Goal: Complete application form

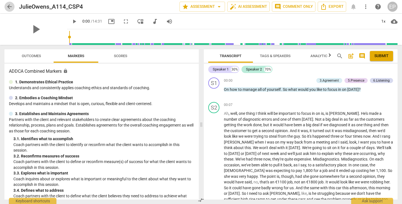
click at [9, 5] on span "arrow_back" at bounding box center [9, 6] width 7 height 7
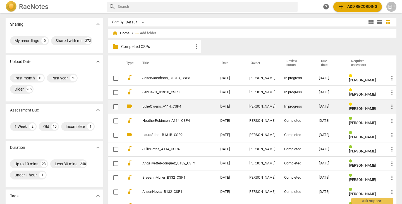
click at [229, 106] on td "[DATE]" at bounding box center [229, 107] width 29 height 14
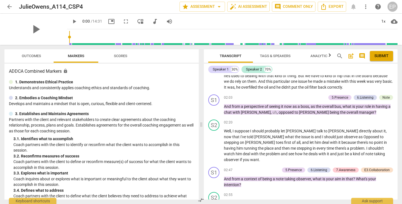
scroll to position [135, 0]
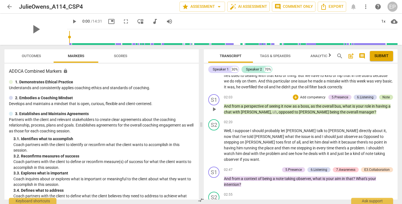
click at [384, 95] on div "Note" at bounding box center [386, 97] width 7 height 5
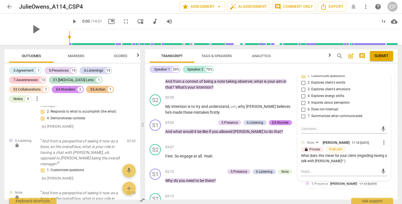
scroll to position [338, 0]
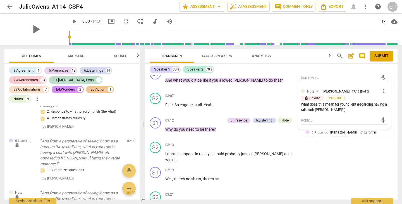
click at [340, 109] on div "What does this mean for your client (regarding having a talk with [PERSON_NAME]…" at bounding box center [344, 107] width 86 height 11
click at [381, 89] on span "more_vert" at bounding box center [384, 91] width 7 height 7
click at [384, 90] on li "Edit" at bounding box center [387, 91] width 19 height 11
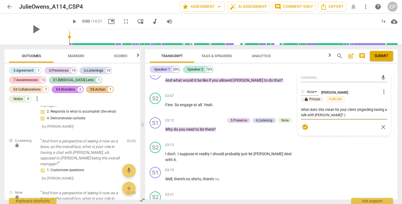
click at [341, 114] on textarea "What does this mean for your client (regarding having a talk with [PERSON_NAME]…" at bounding box center [344, 112] width 86 height 11
type textarea "What does this mean for your client (regarding having a talk with [PERSON_NAME]…"
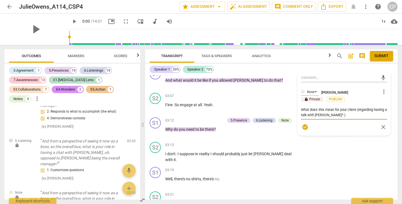
type textarea "What does this mean for your client (regarding having a talk with [PERSON_NAME]…"
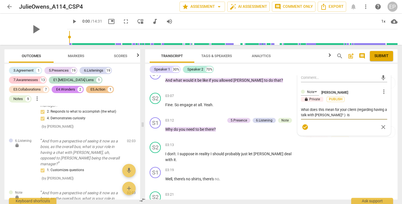
type textarea "What does this mean for your client (regarding having a talk with [PERSON_NAME]…"
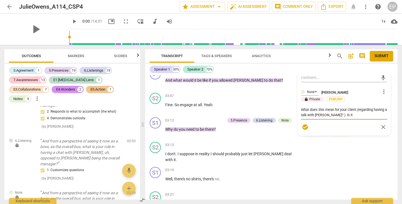
type textarea "What does this mean for your client (regarding having a talk with [PERSON_NAME]…"
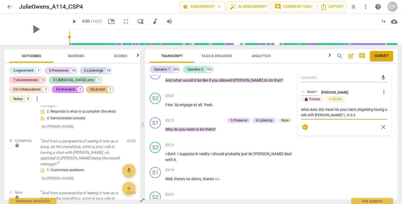
type textarea "What does this mean for your client (regarding having a talk with [PERSON_NAME]…"
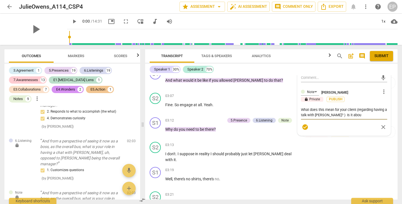
type textarea "What does this mean for your client (regarding having a talk with [PERSON_NAME]…"
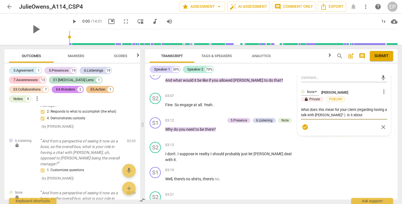
type textarea "What does this mean for your client (regarding having a talk with [PERSON_NAME]…"
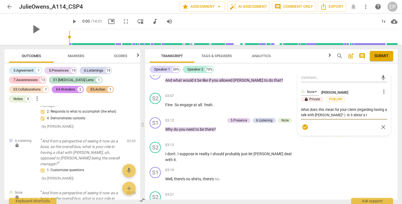
type textarea "What does this mean for your client (regarding having a talk with [PERSON_NAME]…"
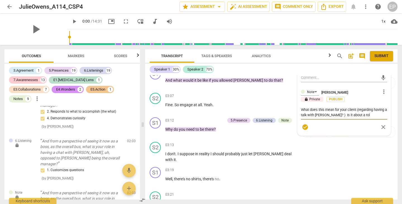
type textarea "What does this mean for your client (regarding having a talk with [PERSON_NAME]…"
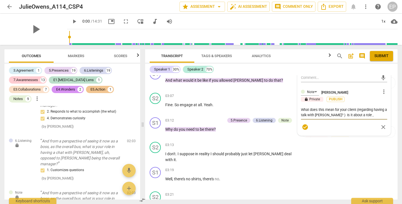
type textarea "What does this mean for your client (regarding having a talk with [PERSON_NAME]…"
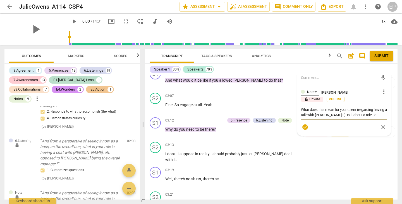
type textarea "What does this mean for your client (regarding having a talk with [PERSON_NAME]…"
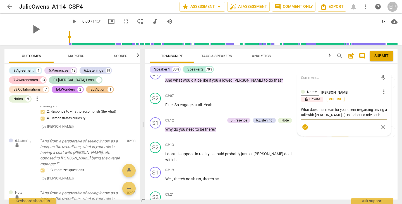
type textarea "What does this mean for your client (regarding having a talk with [PERSON_NAME]…"
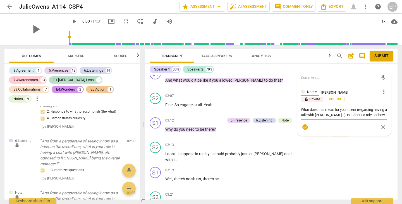
type textarea "What does this mean for your client (regarding having a talk with [PERSON_NAME]…"
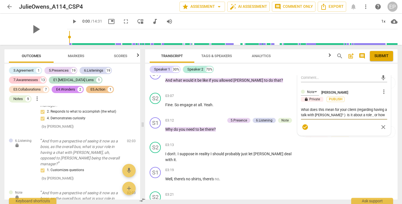
type textarea "What does this mean for your client (regarding having a talk with [PERSON_NAME]…"
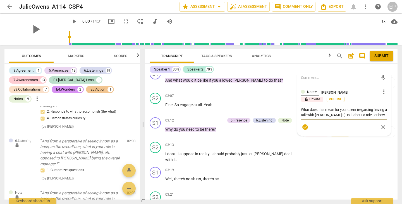
type textarea "What does this mean for your client (regarding having a talk with [PERSON_NAME]…"
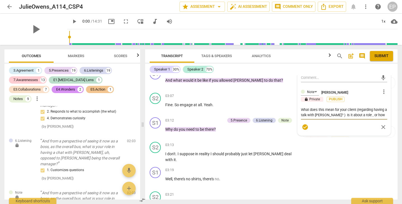
type textarea "What does this mean for your client (regarding having a talk with [PERSON_NAME]…"
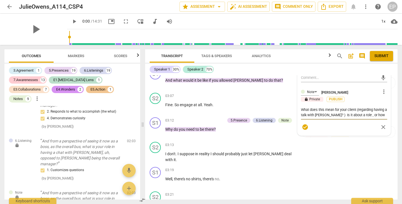
type textarea "What does this mean for your client (regarding having a talk with [PERSON_NAME]…"
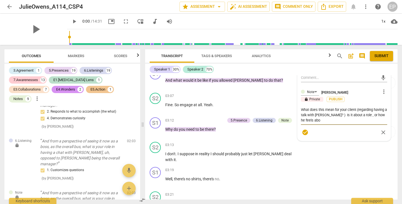
type textarea "What does this mean for your client (regarding having a talk with [PERSON_NAME]…"
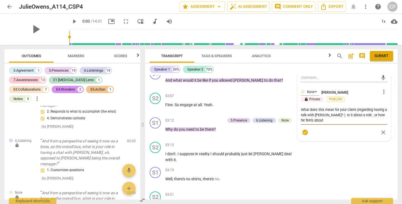
type textarea "What does this mean for your client (regarding having a talk with [PERSON_NAME]…"
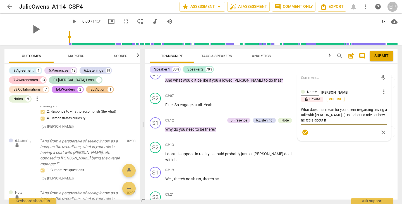
type textarea "What does this mean for your client (regarding having a talk with [PERSON_NAME]…"
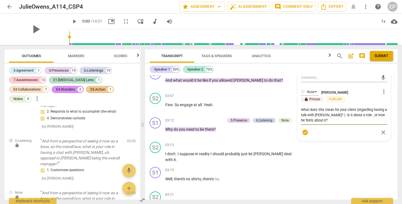
type textarea "What does this mean for your client (regarding having a talk with [PERSON_NAME]…"
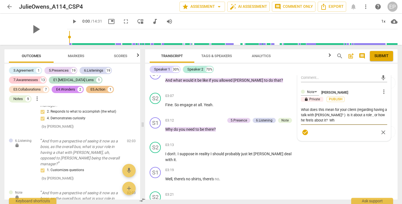
type textarea "What does this mean for your client (regarding having a talk with [PERSON_NAME]…"
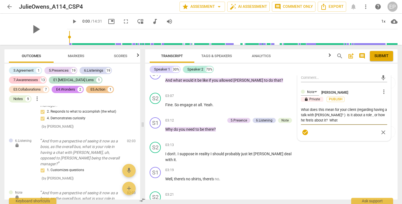
type textarea "What does this mean for your client (regarding having a talk with [PERSON_NAME]…"
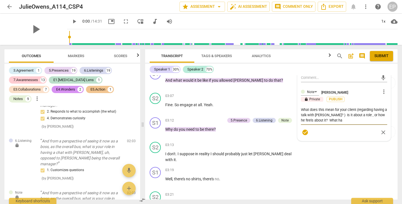
type textarea "What does this mean for your client (regarding having a talk with [PERSON_NAME]…"
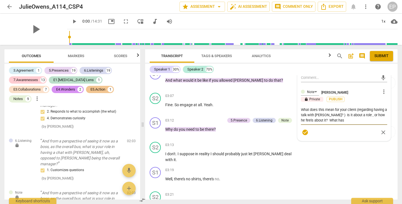
type textarea "What does this mean for your client (regarding having a talk with [PERSON_NAME]…"
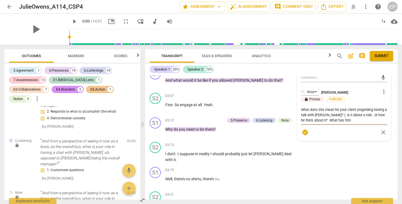
type textarea "What does this mean for your client (regarding having a talk with [PERSON_NAME]…"
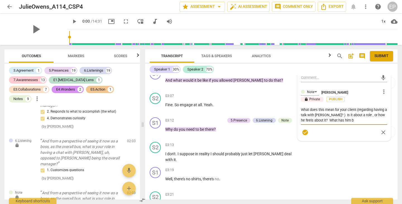
type textarea "What does this mean for your client (regarding having a talk with [PERSON_NAME]…"
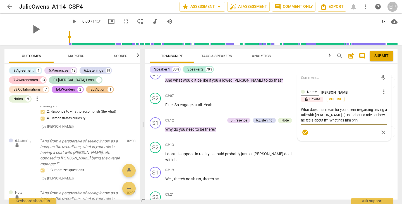
type textarea "What does this mean for your client (regarding having a talk with [PERSON_NAME]…"
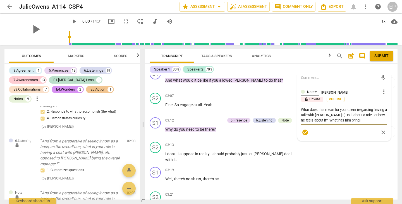
type textarea "What does this mean for your client (regarding having a talk with [PERSON_NAME]…"
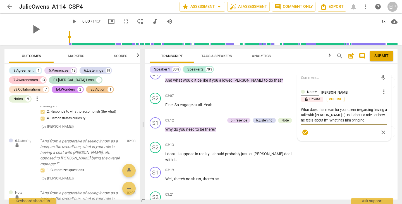
type textarea "What does this mean for your client (regarding having a talk with [PERSON_NAME]…"
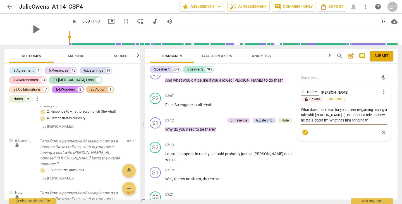
type textarea "What does this mean for your client (regarding having a talk with [PERSON_NAME]…"
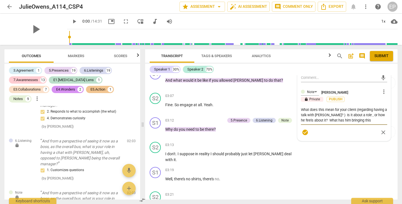
type textarea "What does this mean for your client (regarding having a talk with [PERSON_NAME]…"
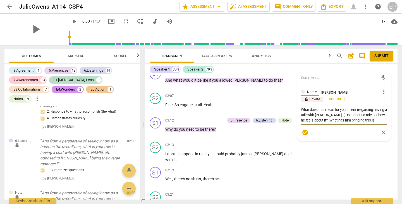
type textarea "What does this mean for your client (regarding having a talk with [PERSON_NAME]…"
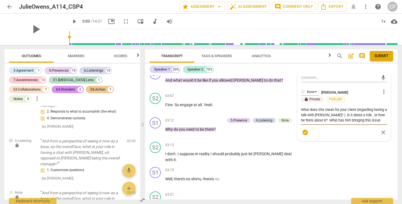
type textarea "What does this mean for your client (regarding having a talk with [PERSON_NAME]…"
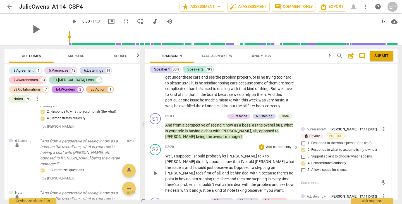
scroll to position [156, 0]
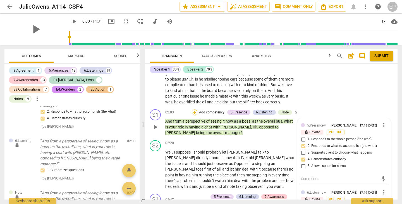
type textarea "What does this mean for your client (regarding having a talk with [PERSON_NAME]…"
click at [194, 110] on div "+" at bounding box center [195, 113] width 6 height 6
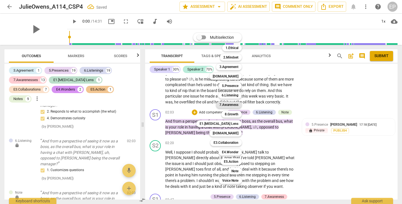
click at [234, 104] on b "7.Awareness" at bounding box center [228, 105] width 19 height 7
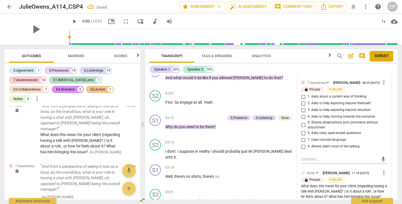
scroll to position [347, 0]
click at [303, 104] on input "2. Asks to help exploring beyond themself" at bounding box center [303, 103] width 9 height 7
checkbox input "true"
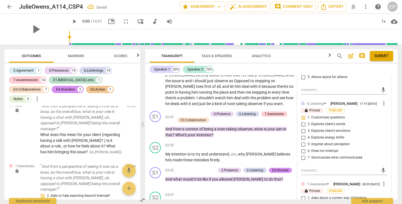
scroll to position [247, 0]
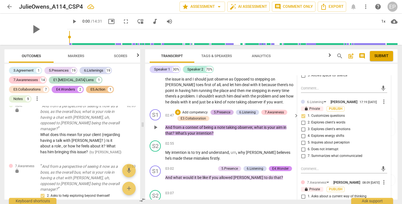
click at [221, 110] on div "5.Presence" at bounding box center [222, 112] width 16 height 5
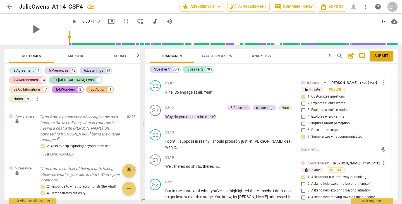
scroll to position [357, 0]
click at [305, 147] on textarea at bounding box center [339, 149] width 77 height 5
type textarea "N"
type textarea "Ni"
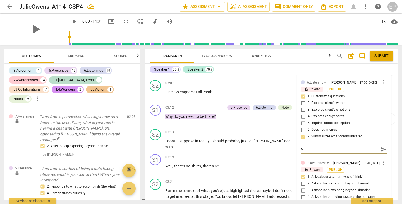
type textarea "Ni"
type textarea "Nic"
type textarea "Nice"
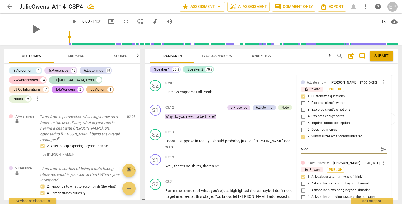
type textarea "Nice!"
type textarea "Nice!!"
type textarea "Nice!!!"
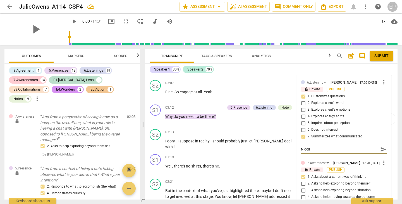
type textarea "Nice!!!"
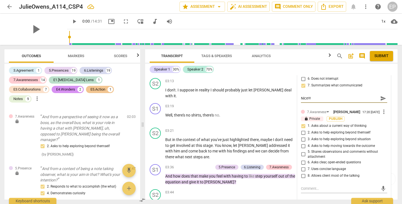
scroll to position [407, 0]
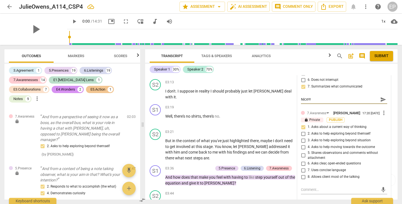
type textarea "Nice!!!"
click at [304, 133] on input "2. Asks to help exploring beyond themself" at bounding box center [303, 134] width 9 height 7
checkbox input "true"
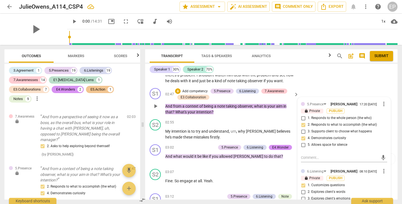
scroll to position [274, 0]
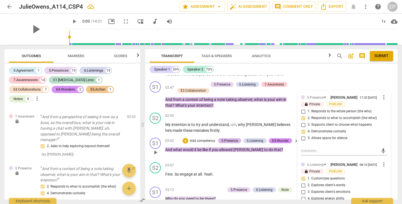
click at [232, 138] on div "5.Presence" at bounding box center [229, 140] width 16 height 5
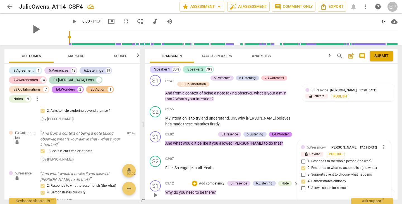
scroll to position [274, 0]
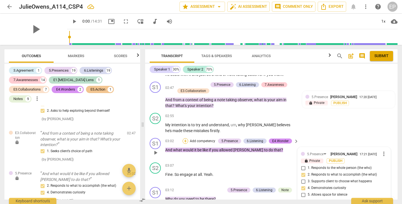
click at [185, 138] on div "+" at bounding box center [186, 141] width 6 height 6
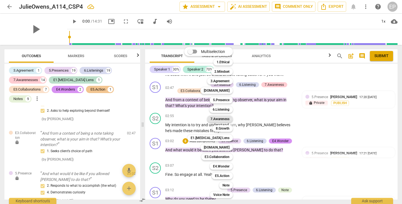
click at [226, 118] on b "7.Awareness" at bounding box center [220, 119] width 19 height 7
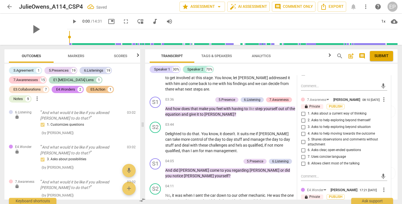
scroll to position [477, 0]
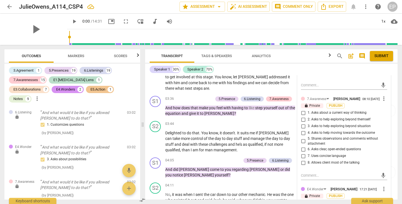
click at [303, 125] on input "3. Asks to help exploring beyond situation" at bounding box center [303, 126] width 9 height 7
checkbox input "true"
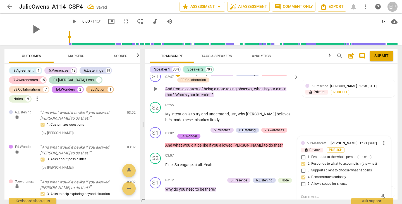
scroll to position [290, 0]
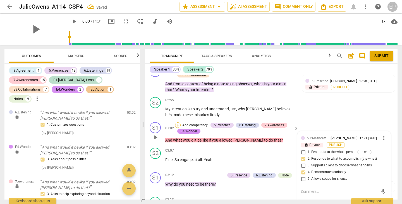
click at [178, 123] on div "+" at bounding box center [178, 126] width 6 height 6
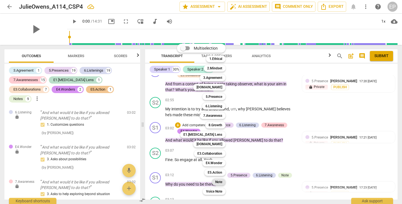
click at [221, 180] on b "Note" at bounding box center [218, 182] width 7 height 7
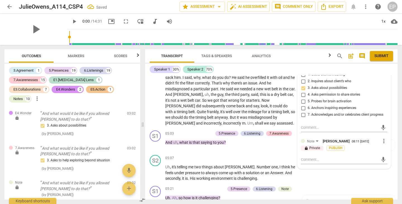
scroll to position [661, 0]
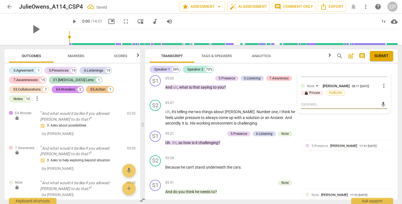
click at [307, 104] on textarea at bounding box center [339, 104] width 77 height 5
type textarea "I"
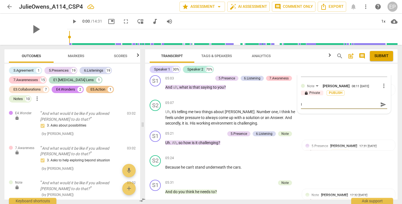
type textarea "I h"
type textarea "I ha"
type textarea "I hav"
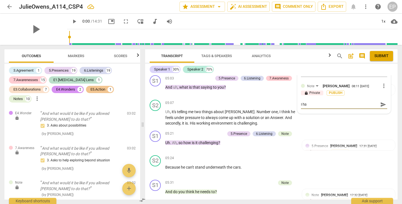
type textarea "I hav"
type textarea "I have"
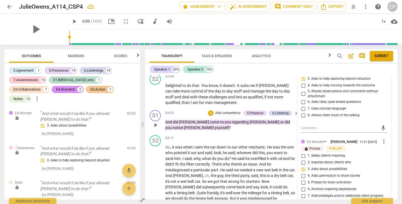
scroll to position [527, 0]
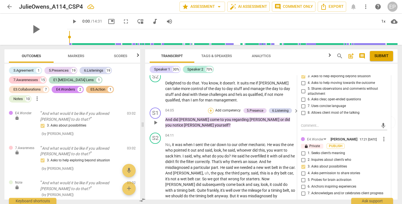
click at [211, 108] on div "+" at bounding box center [211, 111] width 6 height 6
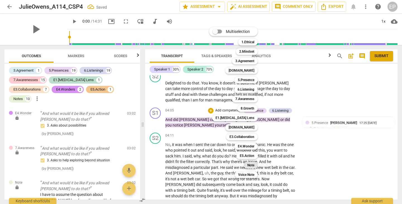
click at [252, 165] on b "Note" at bounding box center [250, 165] width 7 height 7
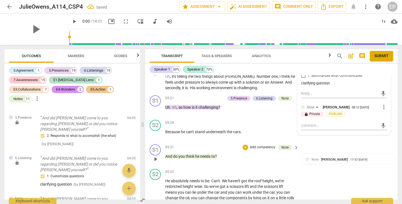
scroll to position [698, 0]
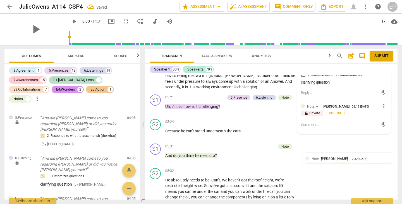
click at [307, 122] on textarea at bounding box center [339, 124] width 77 height 5
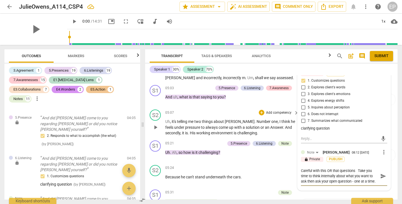
scroll to position [655, 0]
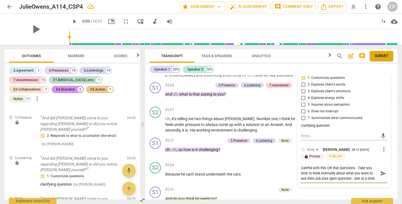
click at [337, 174] on textarea "Careful with this OR that questions Take you time to think internally about wha…" at bounding box center [339, 174] width 77 height 16
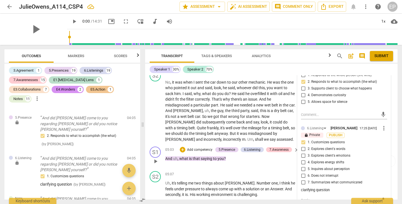
scroll to position [590, 0]
click at [276, 147] on div "7.Awareness" at bounding box center [278, 149] width 19 height 5
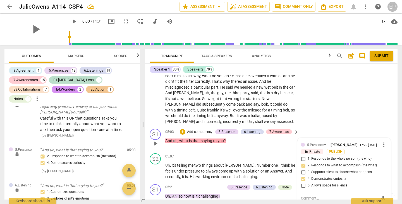
scroll to position [620, 0]
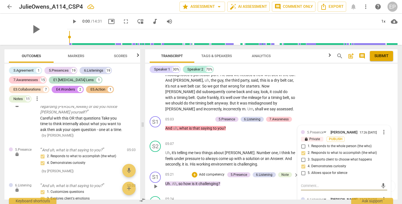
click at [242, 180] on div "05:21 + Add competency 5.Presence 6.Listening Note keyboard_arrow_right Uh . Ah…" at bounding box center [232, 182] width 134 height 20
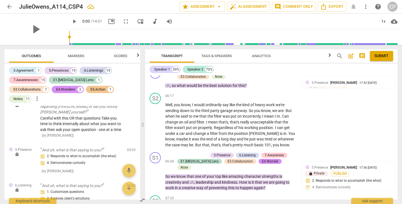
scroll to position [870, 0]
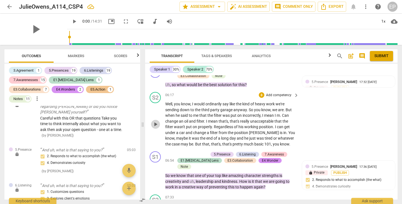
click at [155, 121] on span "play_arrow" at bounding box center [155, 124] width 7 height 7
click at [155, 172] on span "pause" at bounding box center [155, 175] width 7 height 7
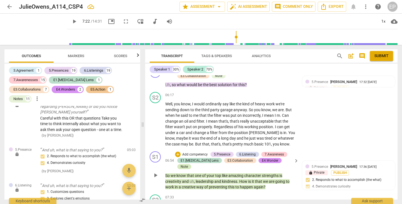
click at [188, 164] on div "Note" at bounding box center [184, 166] width 7 height 5
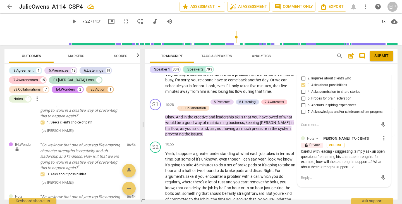
scroll to position [1426, 0]
click at [381, 135] on span "more_vert" at bounding box center [384, 138] width 7 height 7
click at [381, 125] on li "Edit" at bounding box center [387, 126] width 19 height 11
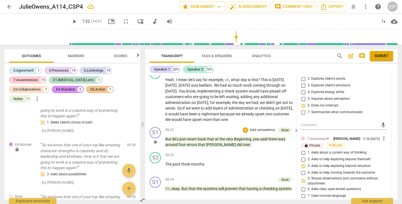
scroll to position [1048, 0]
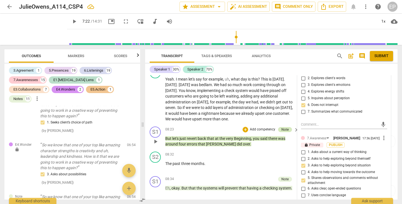
click at [285, 127] on div "Note" at bounding box center [284, 129] width 7 height 5
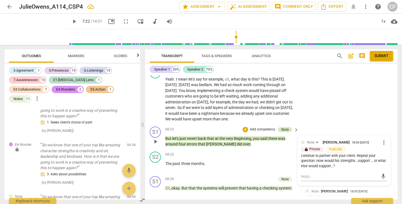
scroll to position [1814, 0]
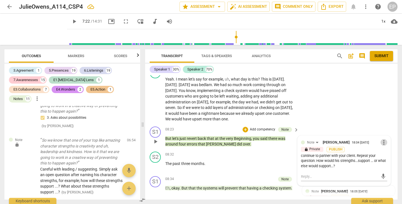
click at [383, 139] on span "more_vert" at bounding box center [384, 142] width 7 height 7
click at [383, 121] on li "Edit" at bounding box center [387, 121] width 19 height 11
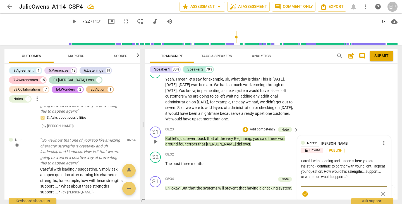
click at [333, 159] on textarea "Careful with Leading and it seems here you are insisting) continue to partner w…" at bounding box center [344, 172] width 86 height 27
click at [317, 159] on textarea "Careful with Leading (and it seems here you are insisting) continue to partner …" at bounding box center [344, 172] width 86 height 27
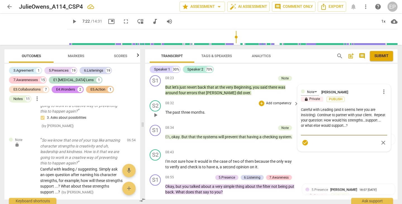
scroll to position [1100, 0]
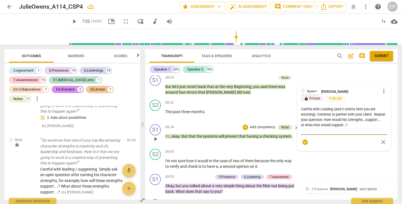
click at [285, 125] on div "Note" at bounding box center [284, 127] width 7 height 5
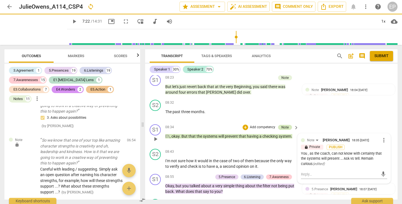
scroll to position [1857, 0]
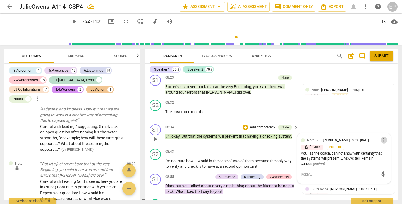
click at [381, 137] on span "more_vert" at bounding box center [384, 140] width 7 height 7
click at [383, 120] on li "Edit" at bounding box center [387, 119] width 19 height 11
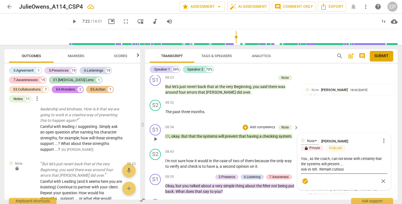
click at [334, 156] on textarea "You , as the coach, can not know with certainty that the systems will present .…" at bounding box center [344, 164] width 86 height 16
click at [346, 156] on textarea "You , as the coach, can not know with certainty that the systems will prevent .…" at bounding box center [344, 164] width 86 height 16
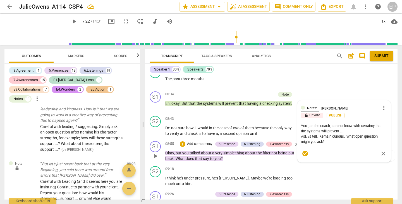
scroll to position [1134, 0]
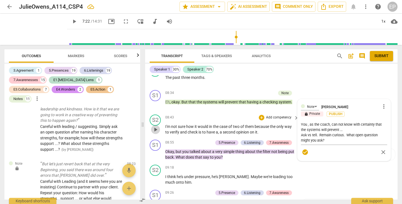
click at [154, 126] on span "play_arrow" at bounding box center [155, 129] width 7 height 7
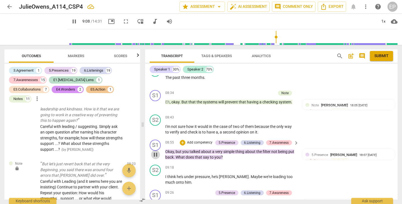
click at [155, 152] on span "pause" at bounding box center [155, 155] width 7 height 7
click at [182, 140] on div "+" at bounding box center [183, 143] width 6 height 6
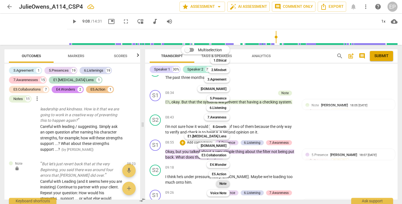
click at [225, 183] on b "Note" at bounding box center [222, 184] width 7 height 7
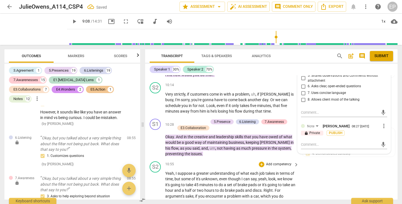
scroll to position [1413, 0]
click at [304, 142] on textarea at bounding box center [339, 144] width 77 height 5
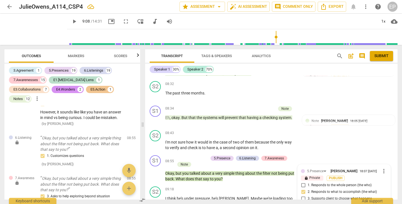
scroll to position [1147, 0]
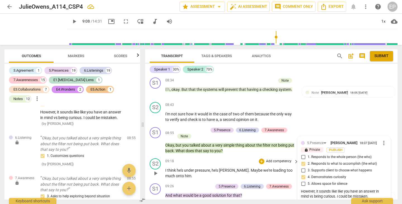
click at [153, 170] on span "play_arrow" at bounding box center [155, 173] width 7 height 7
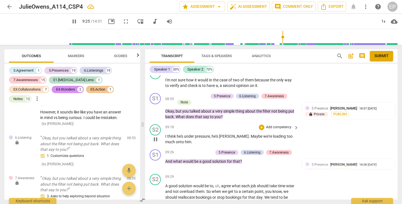
scroll to position [1181, 0]
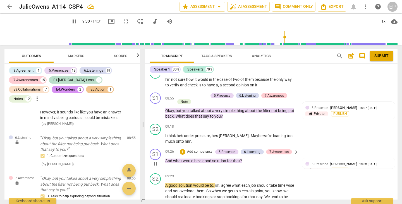
click at [154, 161] on span "pause" at bounding box center [155, 164] width 7 height 7
click at [181, 149] on div "+" at bounding box center [183, 152] width 6 height 6
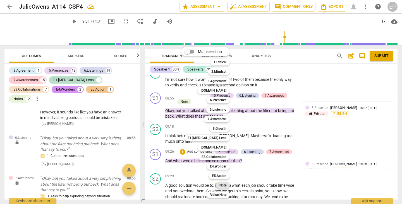
click at [223, 184] on b "Note" at bounding box center [222, 185] width 7 height 7
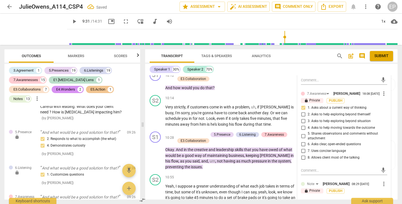
scroll to position [1434, 0]
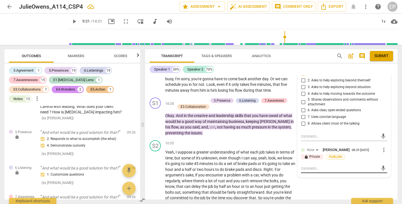
click at [305, 166] on textarea at bounding box center [339, 168] width 77 height 5
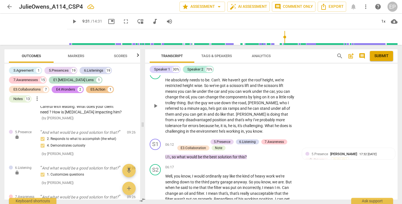
scroll to position [801, 0]
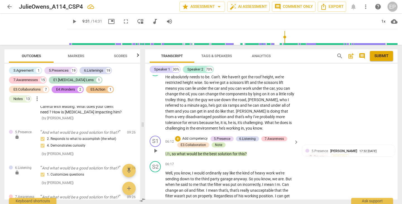
click at [218, 143] on div "Note" at bounding box center [218, 145] width 7 height 5
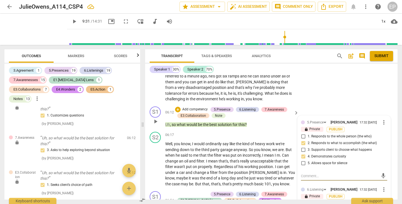
scroll to position [830, 0]
click at [217, 114] on div "Note" at bounding box center [218, 116] width 7 height 5
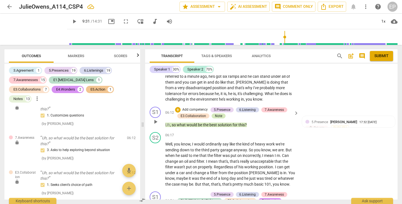
click at [217, 114] on div "Note" at bounding box center [218, 116] width 7 height 5
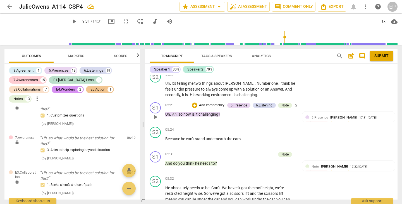
scroll to position [690, 0]
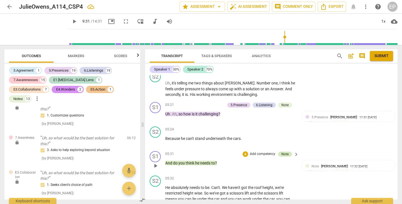
click at [283, 152] on div "Note" at bounding box center [284, 154] width 7 height 5
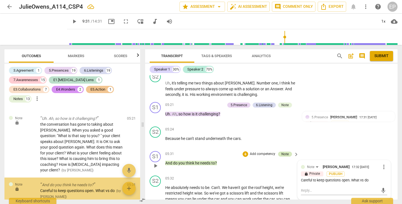
scroll to position [1204, 0]
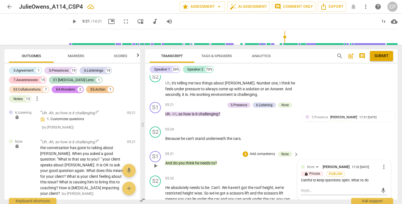
click at [233, 157] on div "05:31 + Add competency Note keyboard_arrow_right And do you think he needs to ?" at bounding box center [232, 161] width 134 height 20
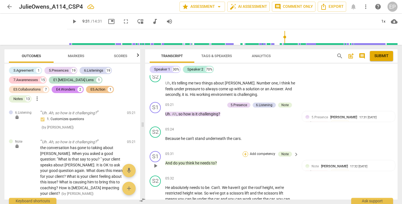
click at [244, 152] on div "+" at bounding box center [246, 155] width 6 height 6
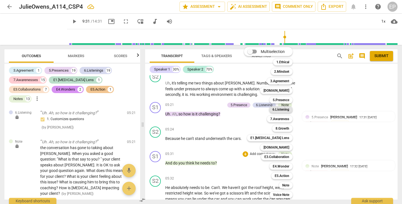
click at [284, 109] on b "6.Listening" at bounding box center [281, 109] width 17 height 7
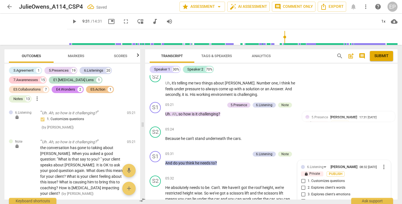
scroll to position [1228, 0]
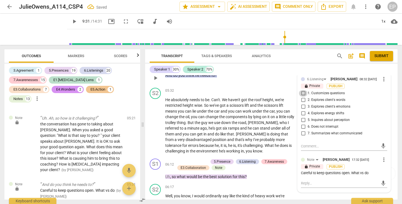
click at [303, 90] on input "1. Customizes questions" at bounding box center [303, 93] width 9 height 7
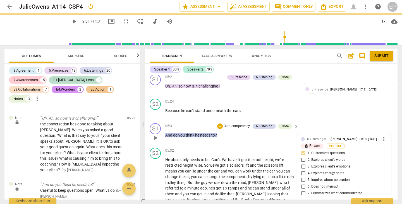
scroll to position [718, 0]
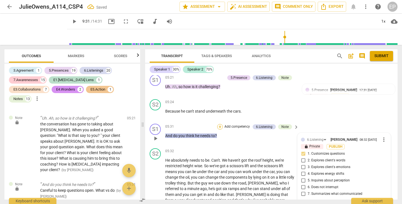
click at [220, 124] on div "+" at bounding box center [220, 127] width 6 height 6
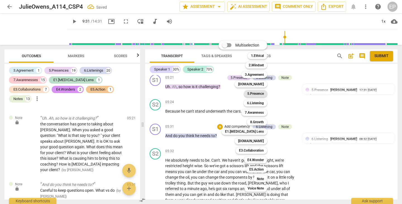
click at [260, 94] on b "5.Presence" at bounding box center [255, 93] width 16 height 7
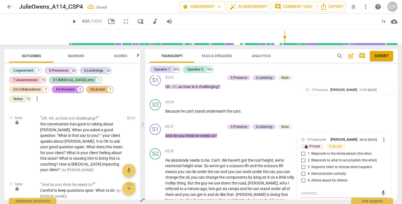
scroll to position [1257, 0]
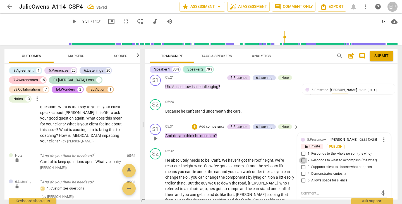
click at [302, 157] on input "2. Responds to what to accomplish (the what)" at bounding box center [303, 160] width 9 height 7
click at [302, 171] on input "4. Demonstrates curiosity" at bounding box center [303, 174] width 9 height 7
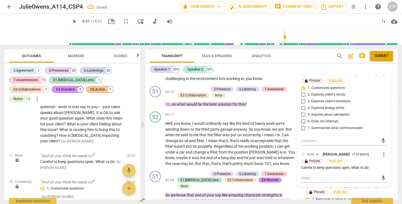
scroll to position [852, 0]
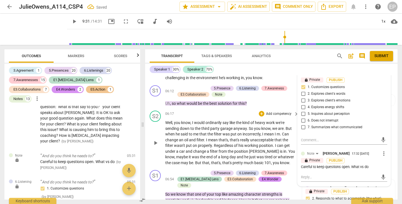
click at [250, 109] on div "S2 play_arrow pause 06:17 + Add competency keyboard_arrow_right Well , you know…" at bounding box center [271, 138] width 252 height 59
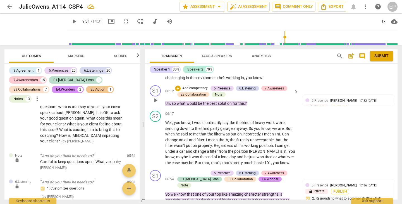
click at [251, 101] on p "Uh , so what would be the best solution for this ?" at bounding box center [230, 104] width 131 height 6
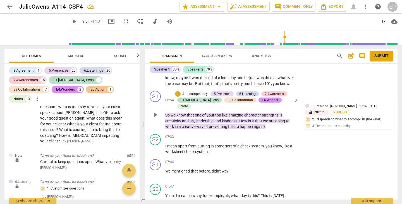
scroll to position [934, 0]
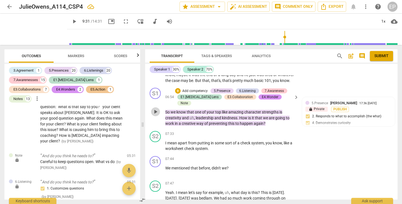
click at [157, 109] on span "play_arrow" at bounding box center [155, 112] width 7 height 7
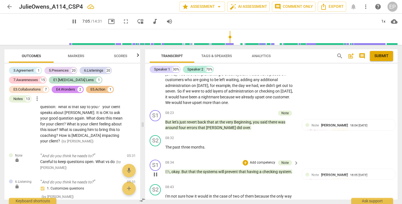
scroll to position [1064, 0]
click at [156, 122] on span "pause" at bounding box center [155, 125] width 7 height 7
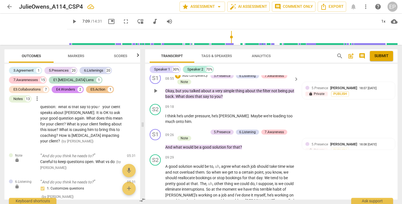
scroll to position [1202, 0]
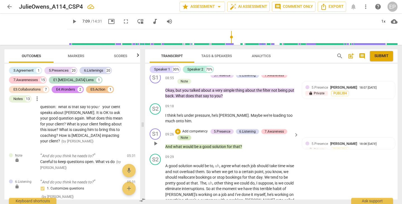
click at [183, 135] on div "Note" at bounding box center [184, 137] width 7 height 5
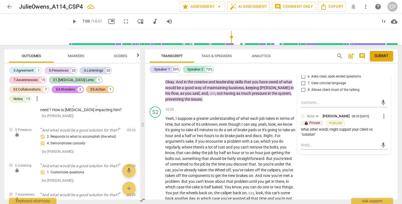
scroll to position [1466, 0]
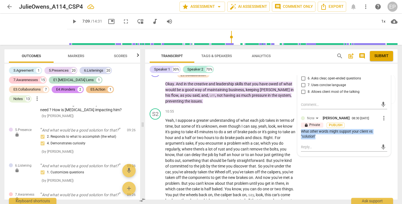
drag, startPoint x: 300, startPoint y: 113, endPoint x: 327, endPoint y: 120, distance: 27.8
click at [326, 129] on div "What other words might support your client vs "solution"" at bounding box center [344, 134] width 86 height 11
click at [383, 115] on span "more_vert" at bounding box center [384, 118] width 7 height 7
click at [383, 100] on li "Edit" at bounding box center [387, 101] width 19 height 11
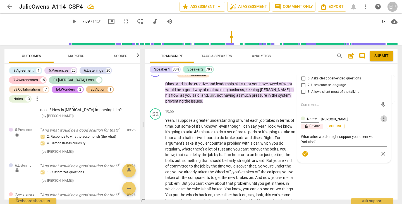
click at [382, 116] on span "more_vert" at bounding box center [384, 119] width 7 height 7
click at [384, 101] on li "Edit" at bounding box center [387, 101] width 19 height 11
click at [381, 116] on span "more_vert" at bounding box center [384, 119] width 7 height 7
click at [382, 113] on li "Delete" at bounding box center [387, 112] width 19 height 11
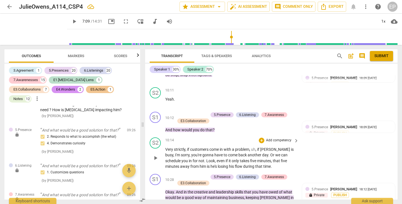
scroll to position [1362, 0]
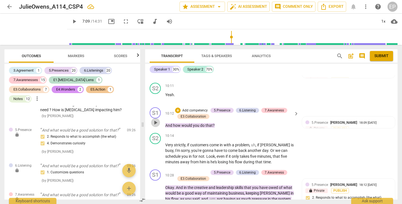
click at [156, 120] on span "play_arrow" at bounding box center [155, 123] width 7 height 7
click at [177, 108] on div "+" at bounding box center [178, 111] width 6 height 6
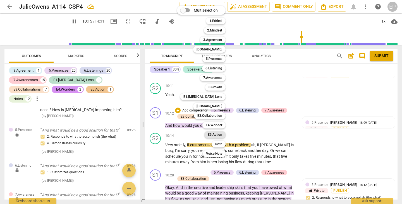
click at [217, 133] on b "E5.Action" at bounding box center [215, 135] width 15 height 7
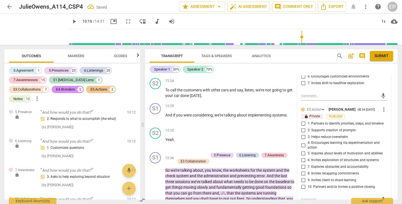
scroll to position [1698, 0]
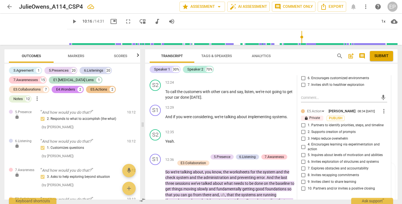
click at [303, 122] on input "1. Partners to identify priorities, steps, and timeline" at bounding box center [303, 125] width 9 height 7
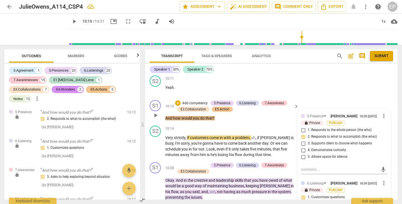
scroll to position [1378, 0]
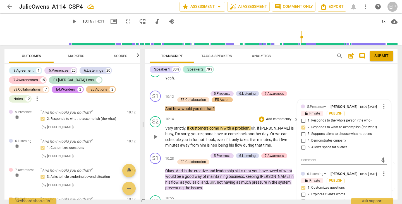
click at [154, 134] on span "play_arrow" at bounding box center [155, 137] width 7 height 7
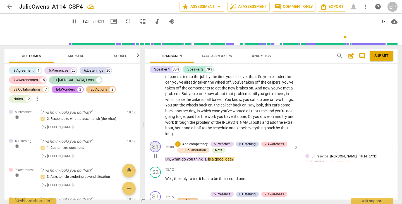
scroll to position [1557, 0]
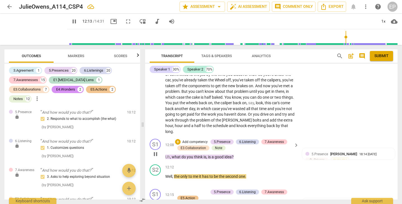
click at [155, 151] on span "pause" at bounding box center [155, 154] width 7 height 7
click at [219, 146] on div "Note" at bounding box center [218, 148] width 7 height 5
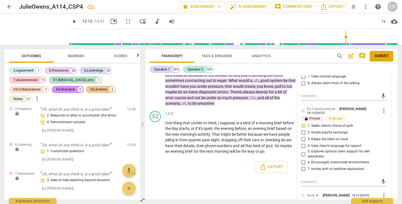
scroll to position [1841, 0]
click at [383, 193] on span "more_vert" at bounding box center [384, 196] width 7 height 7
click at [383, 166] on li "Edit" at bounding box center [387, 167] width 19 height 11
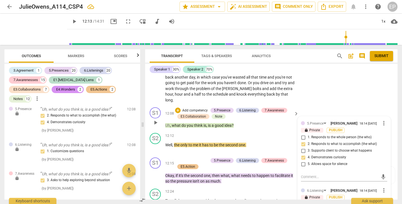
scroll to position [1589, 0]
click at [154, 145] on span "play_arrow" at bounding box center [155, 148] width 7 height 7
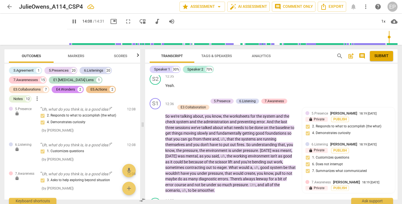
scroll to position [1753, 0]
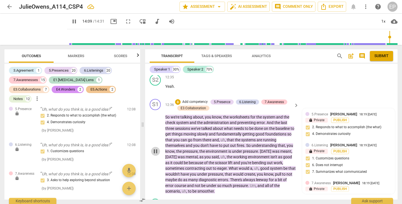
click at [156, 148] on span "pause" at bounding box center [155, 151] width 7 height 7
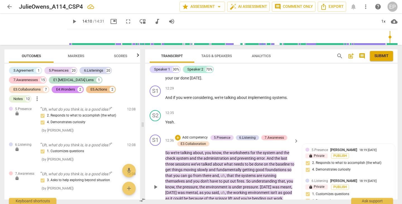
scroll to position [1716, 0]
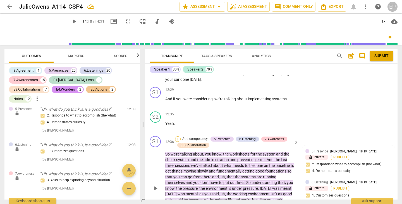
click at [178, 137] on div "+" at bounding box center [178, 140] width 6 height 6
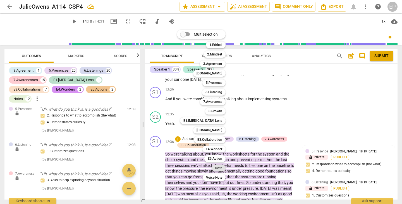
click at [219, 168] on b "Note" at bounding box center [218, 168] width 7 height 7
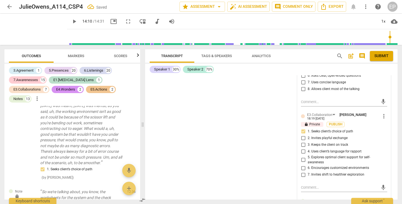
scroll to position [1991, 0]
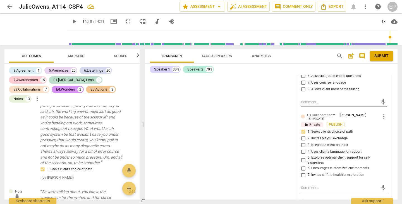
scroll to position [5, 0]
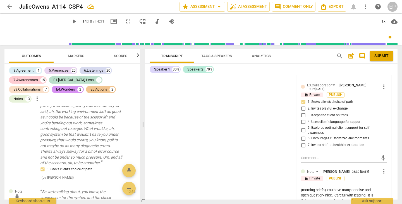
scroll to position [2021, 0]
click at [329, 187] on textarea "Your client moves forward in this session (morning briefs) You have many concis…" at bounding box center [339, 208] width 77 height 42
click at [357, 187] on textarea "Your client moves forward in this session (morning briefs) You have many concis…" at bounding box center [339, 208] width 77 height 42
click at [340, 187] on textarea "Your client moves forward in this session (morning briefs) You have many concis…" at bounding box center [339, 208] width 77 height 42
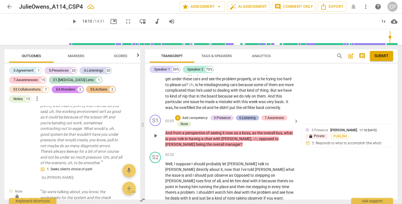
scroll to position [151, 0]
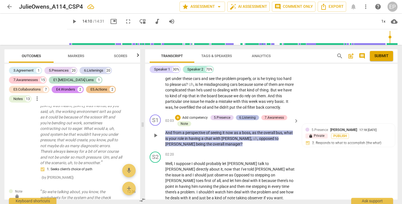
click at [247, 115] on div "6.Listening" at bounding box center [247, 117] width 16 height 5
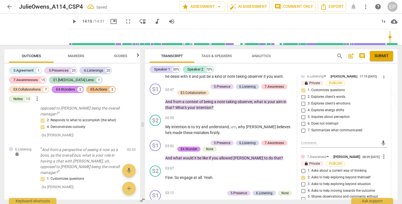
scroll to position [278, 0]
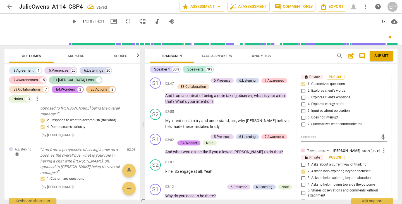
click at [303, 117] on input "6. Does not interrupt" at bounding box center [303, 117] width 9 height 7
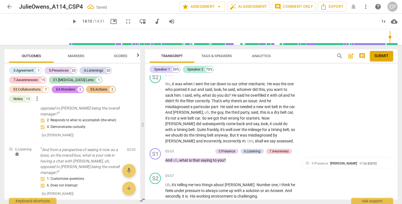
scroll to position [589, 0]
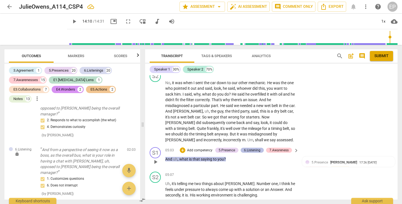
click at [250, 148] on div "6.Listening" at bounding box center [252, 150] width 16 height 5
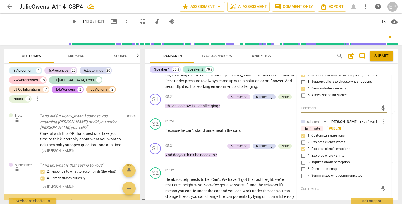
scroll to position [701, 0]
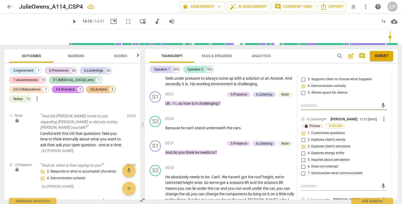
click at [302, 164] on input "6. Does not interrupt" at bounding box center [303, 167] width 9 height 7
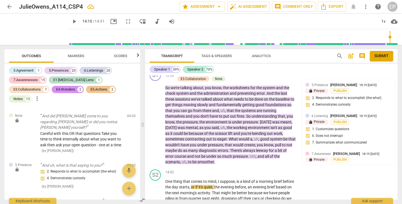
scroll to position [1782, 0]
click at [383, 54] on span "Submit" at bounding box center [381, 56] width 14 height 6
click at [8, 7] on span "arrow_back" at bounding box center [9, 6] width 7 height 7
